Goal: Transaction & Acquisition: Download file/media

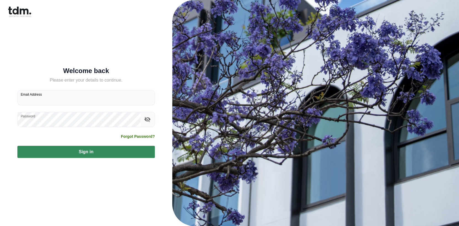
click at [71, 96] on input "Email Address" at bounding box center [86, 98] width 137 height 15
type input "**********"
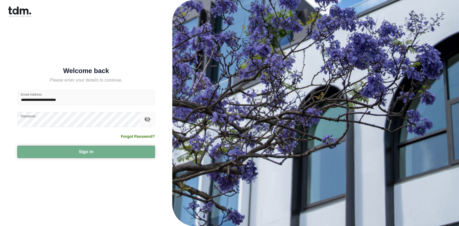
click at [125, 154] on button "Sign in" at bounding box center [86, 152] width 138 height 12
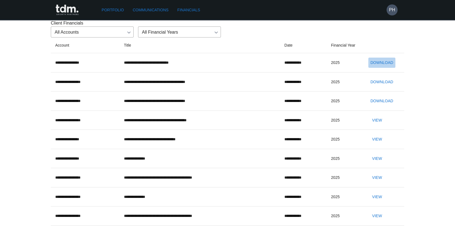
click at [375, 68] on button "Download" at bounding box center [381, 63] width 27 height 10
click at [378, 87] on button "Download" at bounding box center [381, 82] width 27 height 10
click at [381, 87] on button "Download" at bounding box center [381, 82] width 27 height 10
